Goal: Check status: Check status

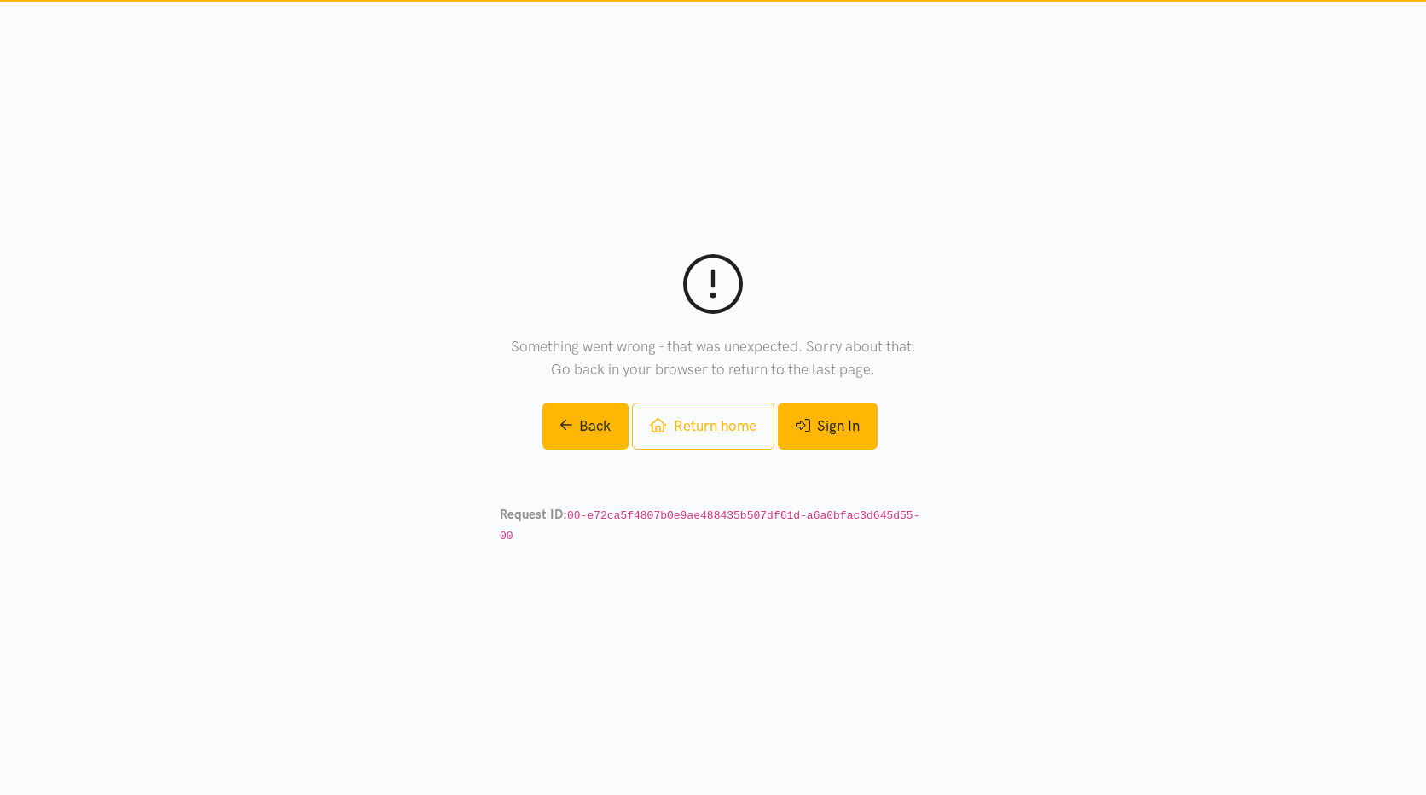
click at [832, 438] on link "Sign In" at bounding box center [828, 426] width 100 height 47
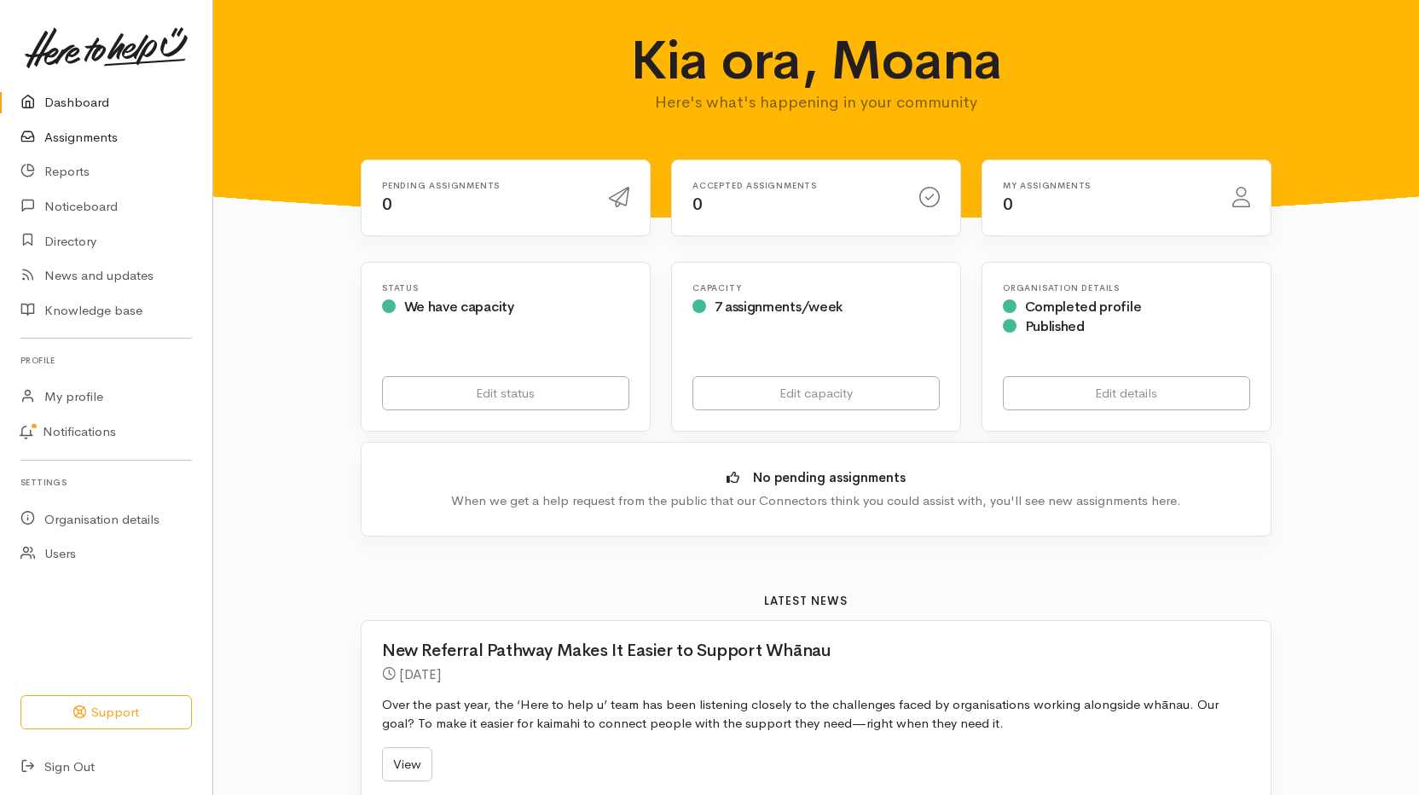
click at [101, 136] on link "Assignments" at bounding box center [106, 137] width 212 height 35
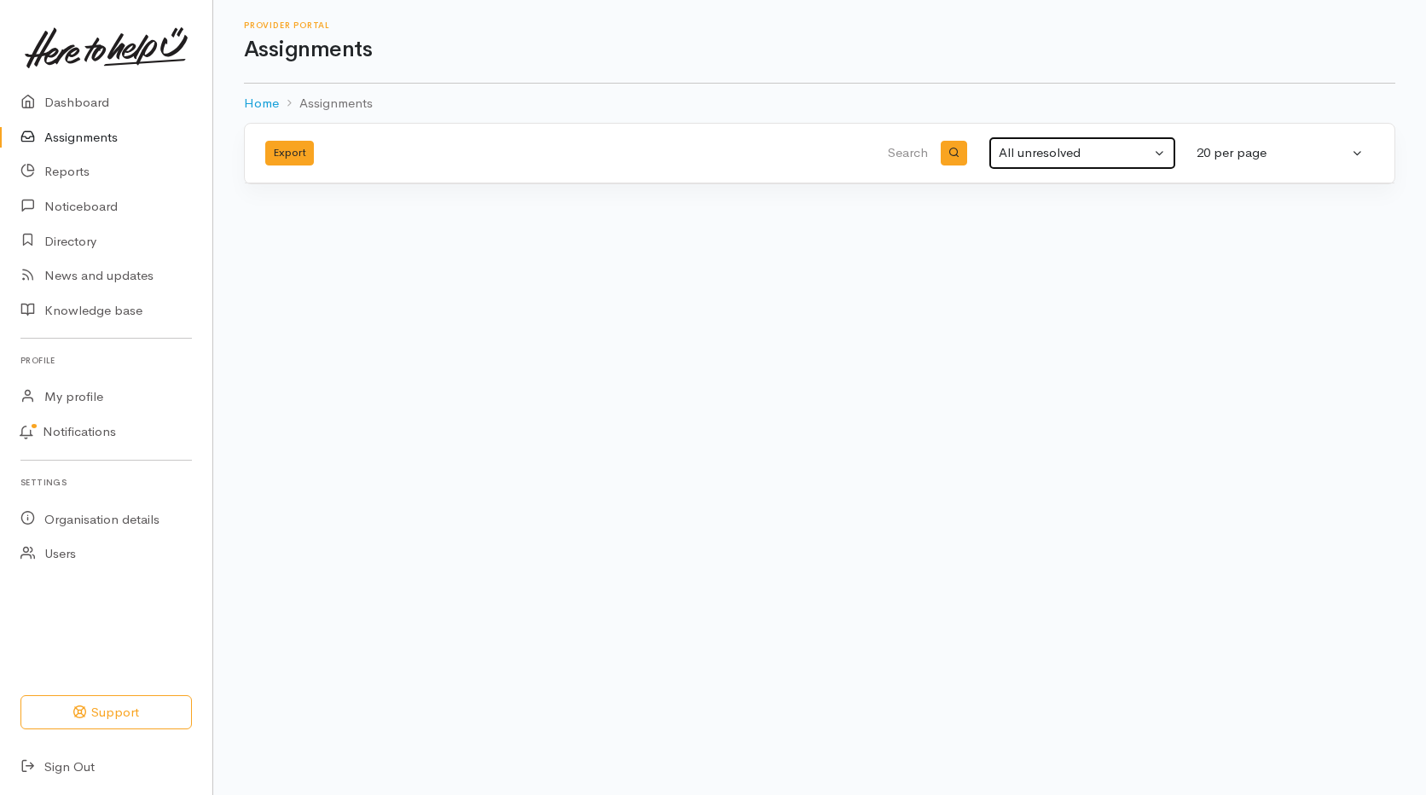
click at [1153, 144] on button "All unresolved" at bounding box center [1083, 152] width 188 height 33
click at [1053, 261] on span "Completed" at bounding box center [1042, 271] width 65 height 20
select select "Completed"
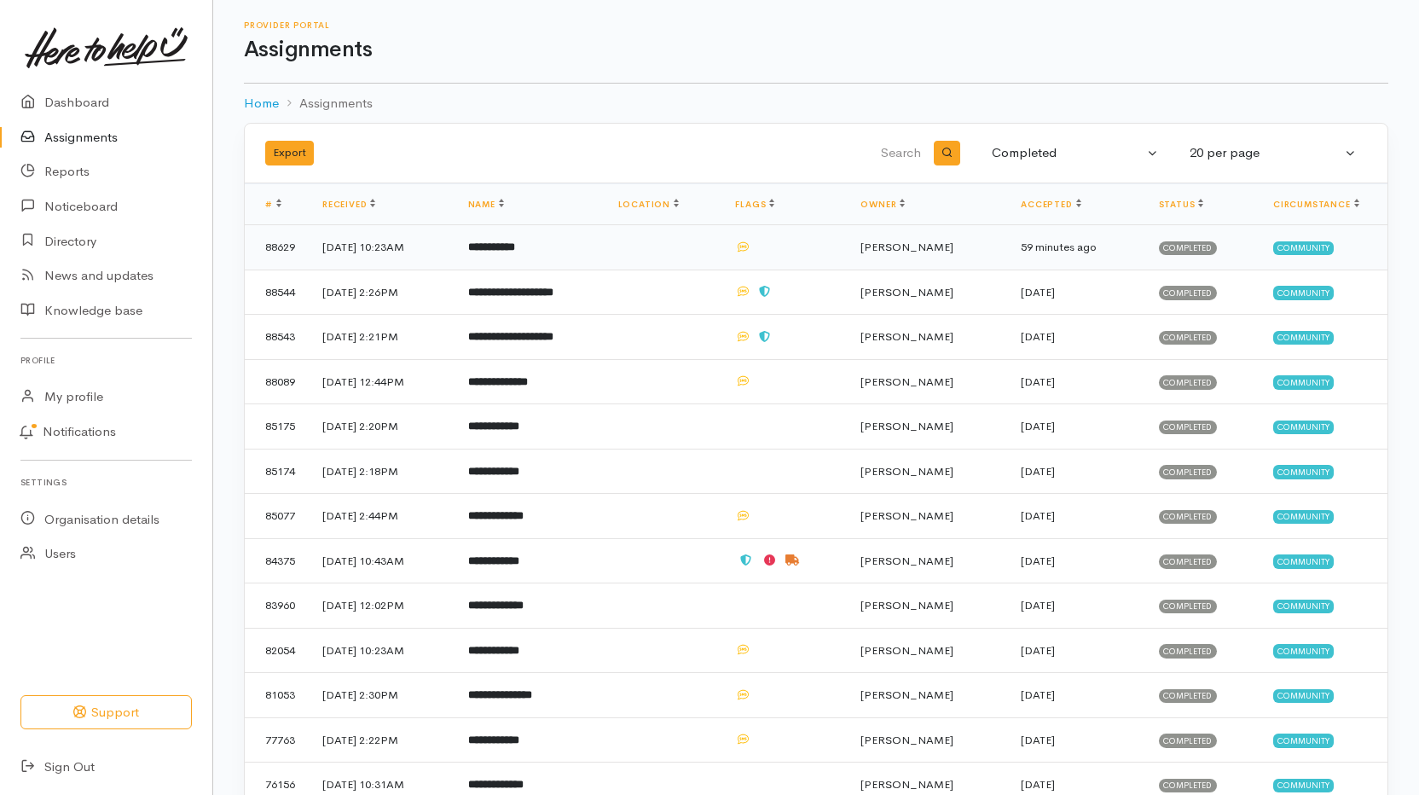
click at [515, 248] on b "**********" at bounding box center [491, 246] width 47 height 11
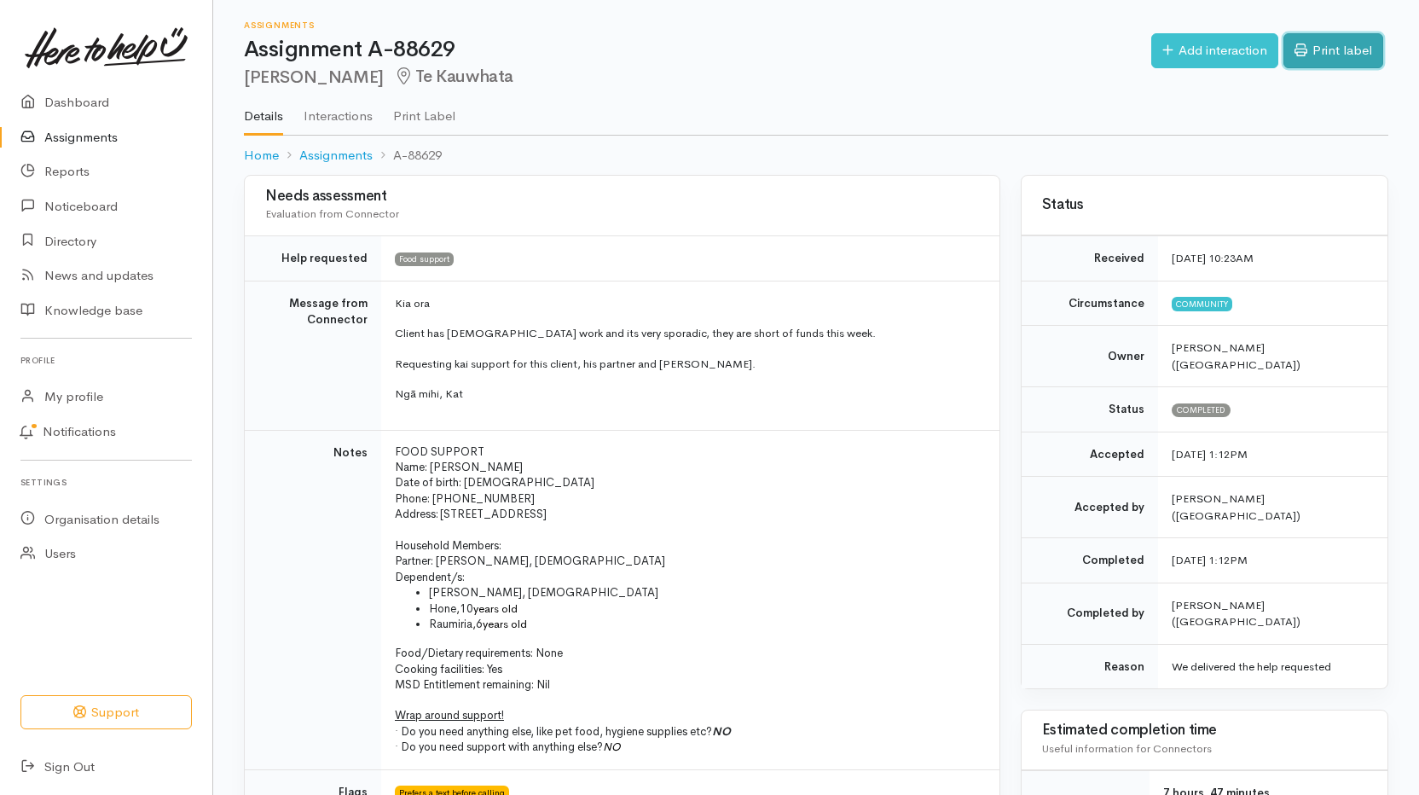
click at [1349, 49] on link "Print label" at bounding box center [1334, 50] width 100 height 35
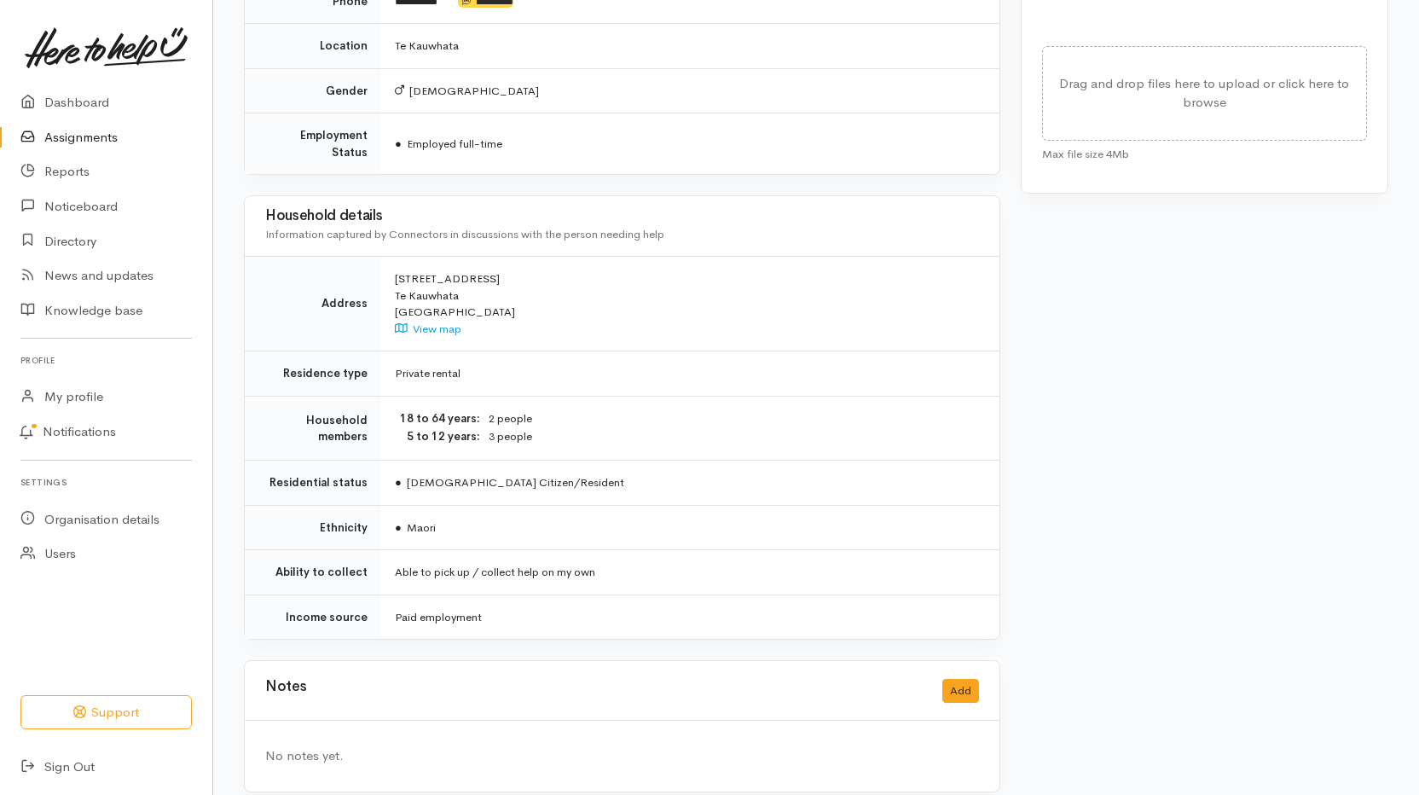
scroll to position [963, 0]
